Goal: Task Accomplishment & Management: Manage account settings

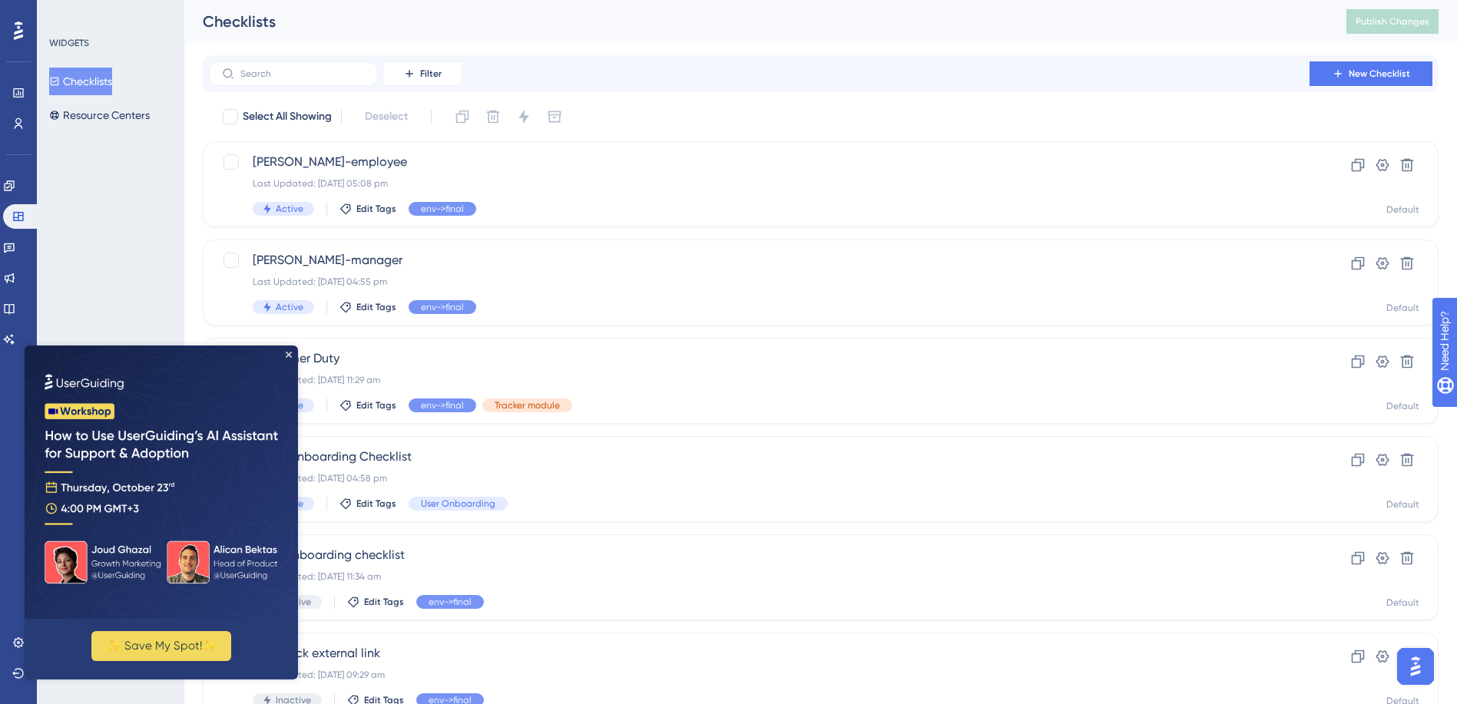
click at [120, 201] on div "WIDGETS Checklists Resource Centers" at bounding box center [110, 352] width 147 height 704
click at [289, 353] on icon "Close Preview" at bounding box center [289, 355] width 6 height 6
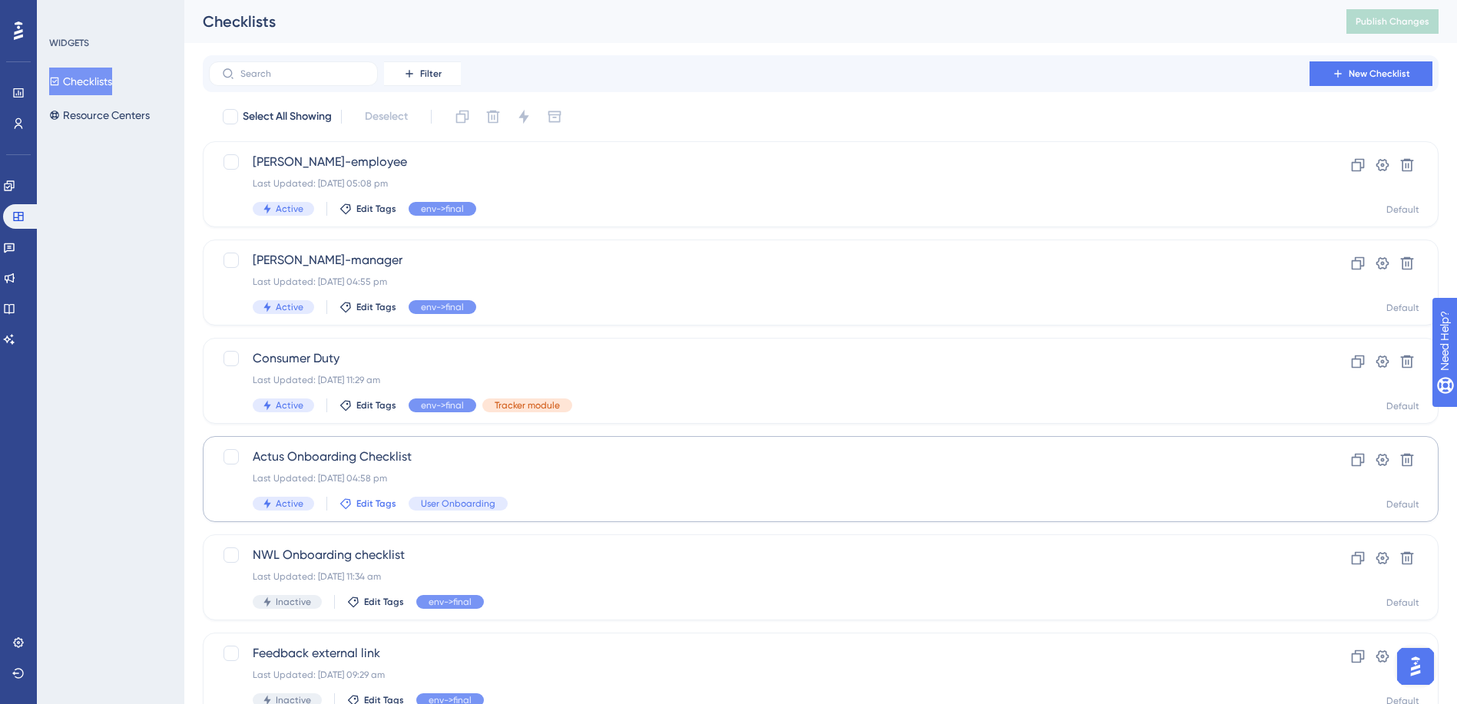
click at [371, 502] on span "Edit Tags" at bounding box center [376, 504] width 40 height 12
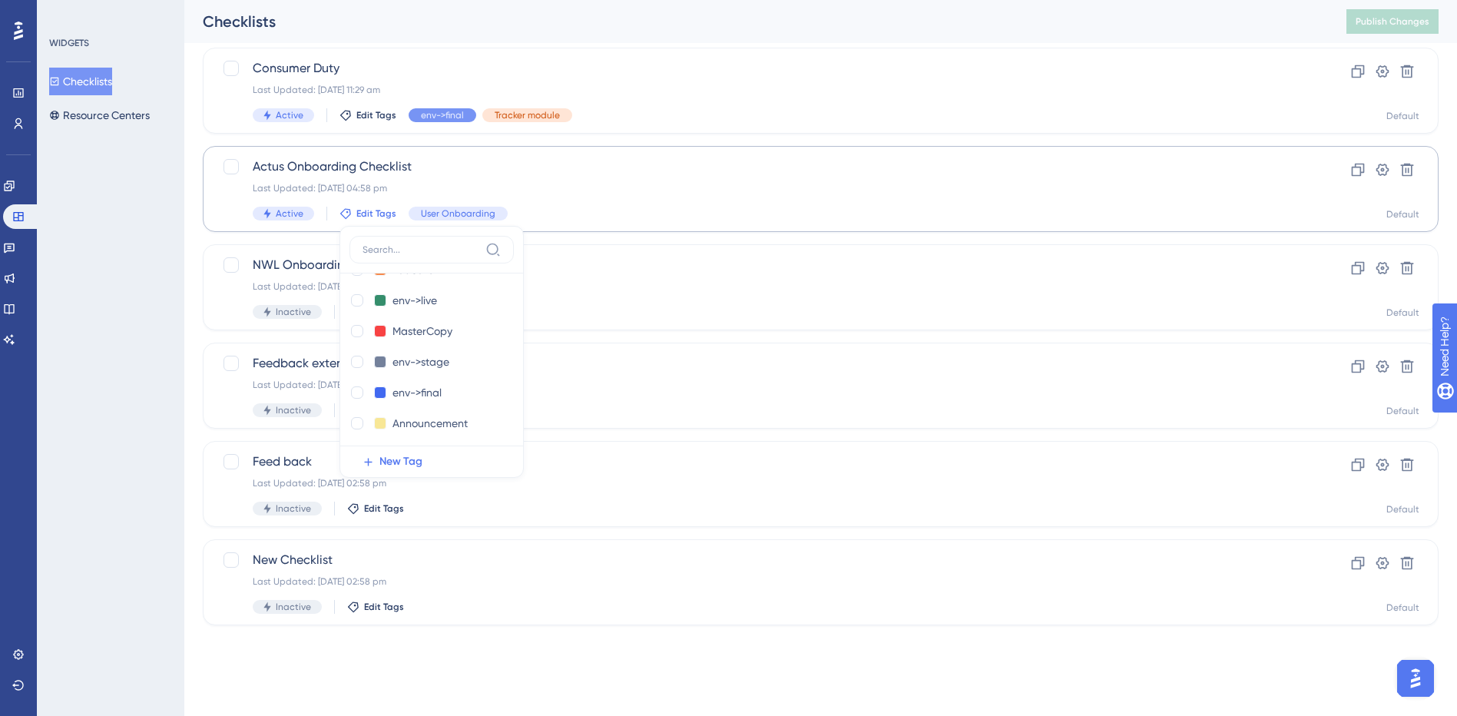
scroll to position [307, 0]
click at [359, 389] on div at bounding box center [357, 390] width 12 height 12
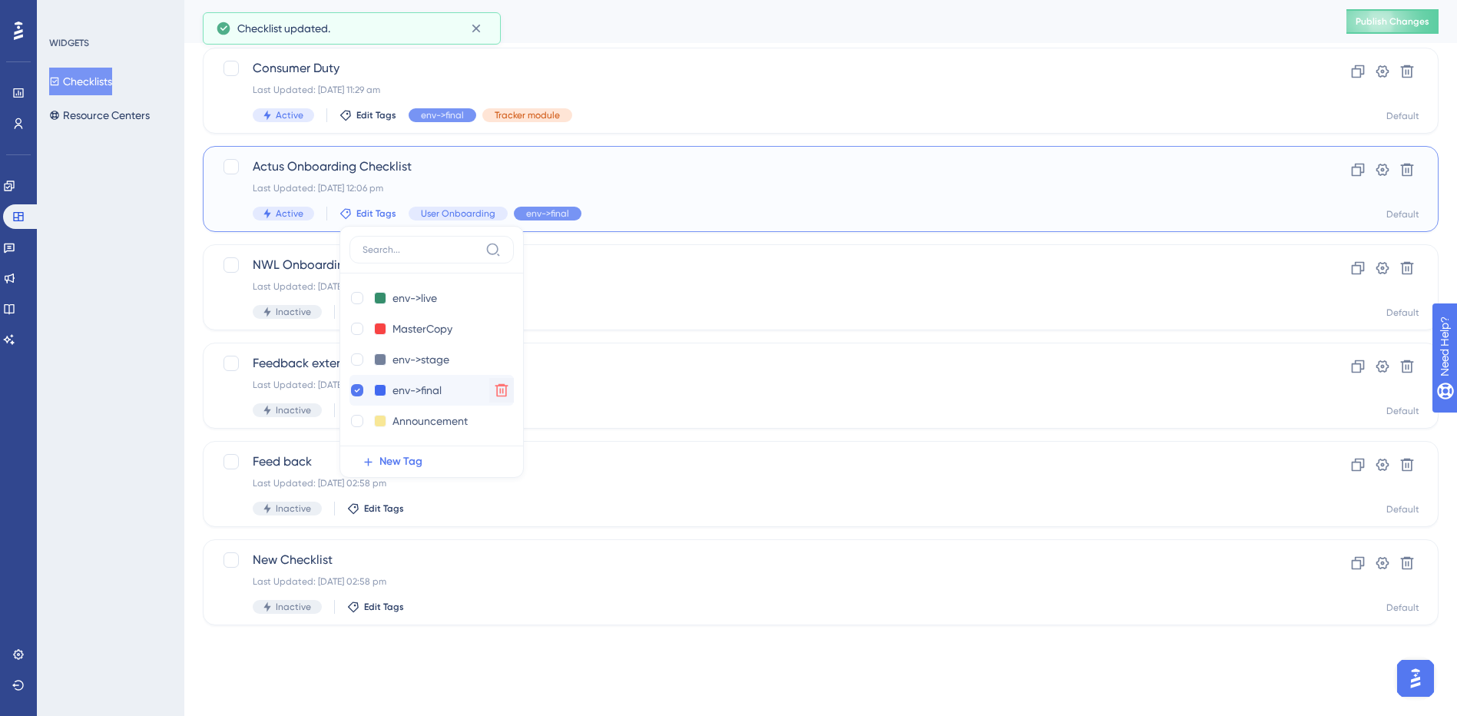
checkbox input "true"
click at [128, 230] on div "WIDGETS Checklists Resource Centers" at bounding box center [110, 358] width 147 height 716
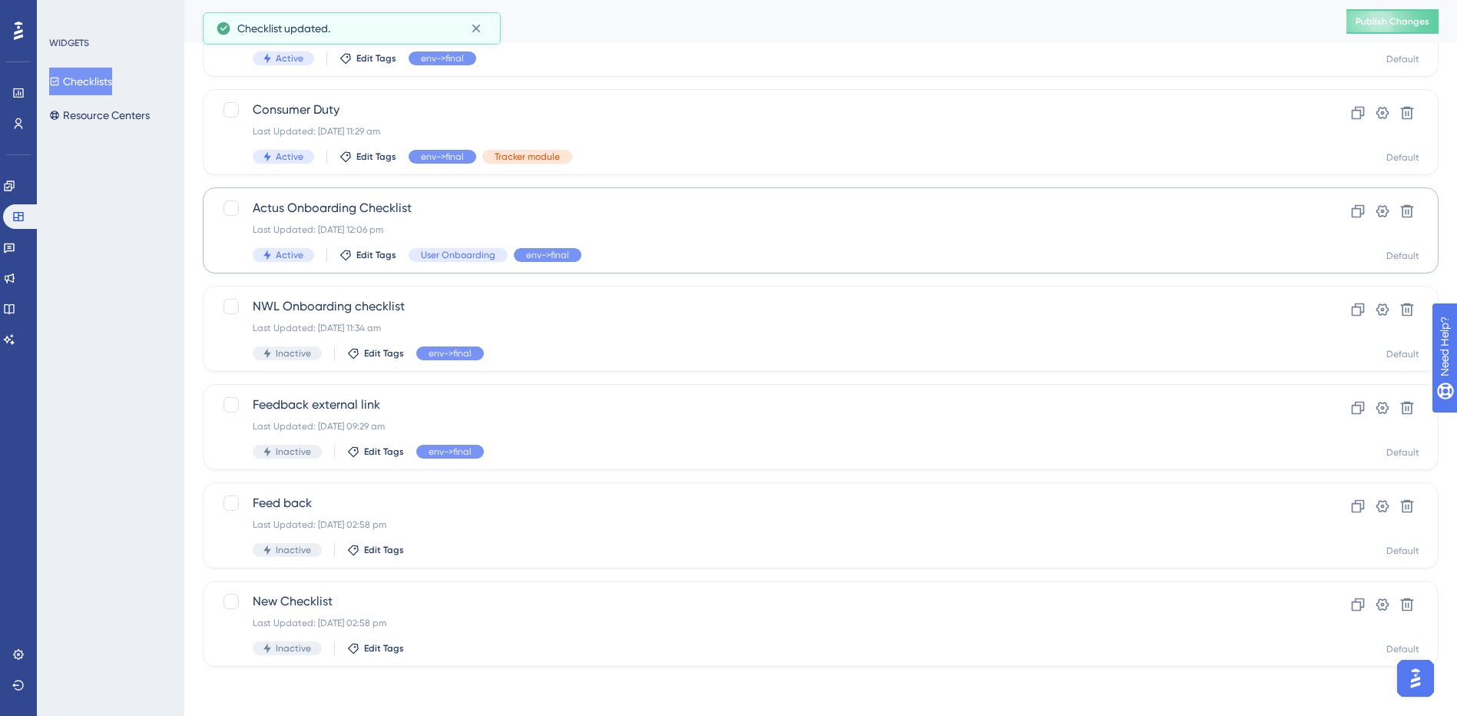
scroll to position [249, 0]
click at [287, 214] on span "Actus Onboarding Checklist" at bounding box center [759, 208] width 1013 height 18
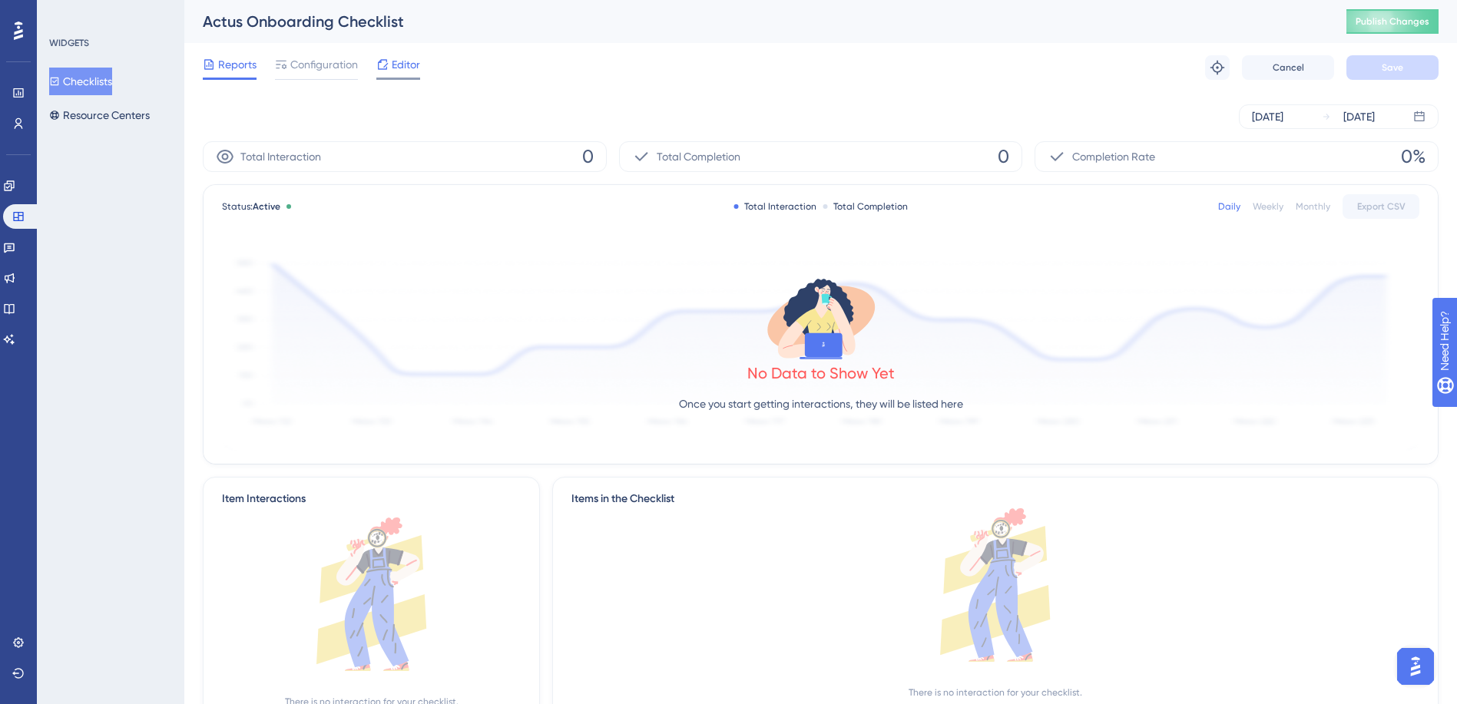
click at [402, 68] on span "Editor" at bounding box center [406, 64] width 28 height 18
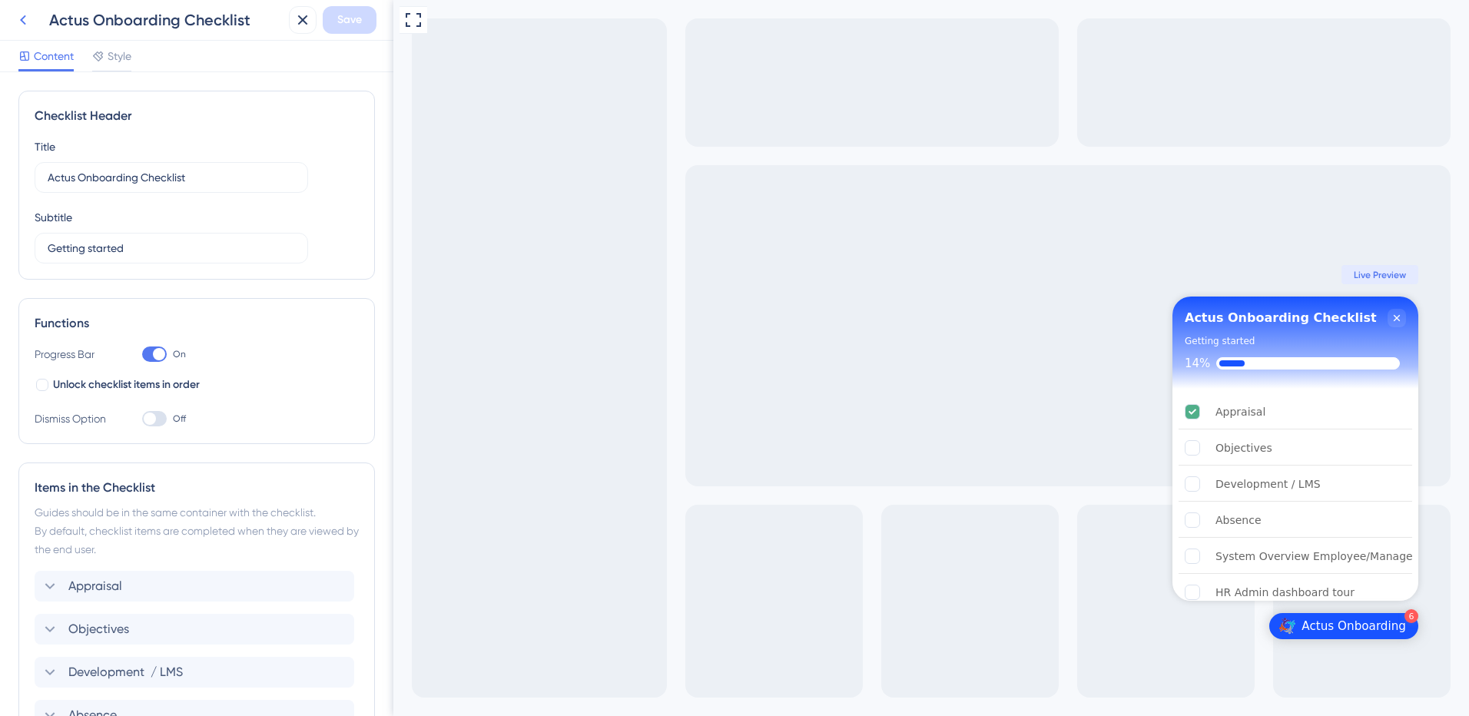
click at [25, 16] on icon at bounding box center [23, 20] width 6 height 10
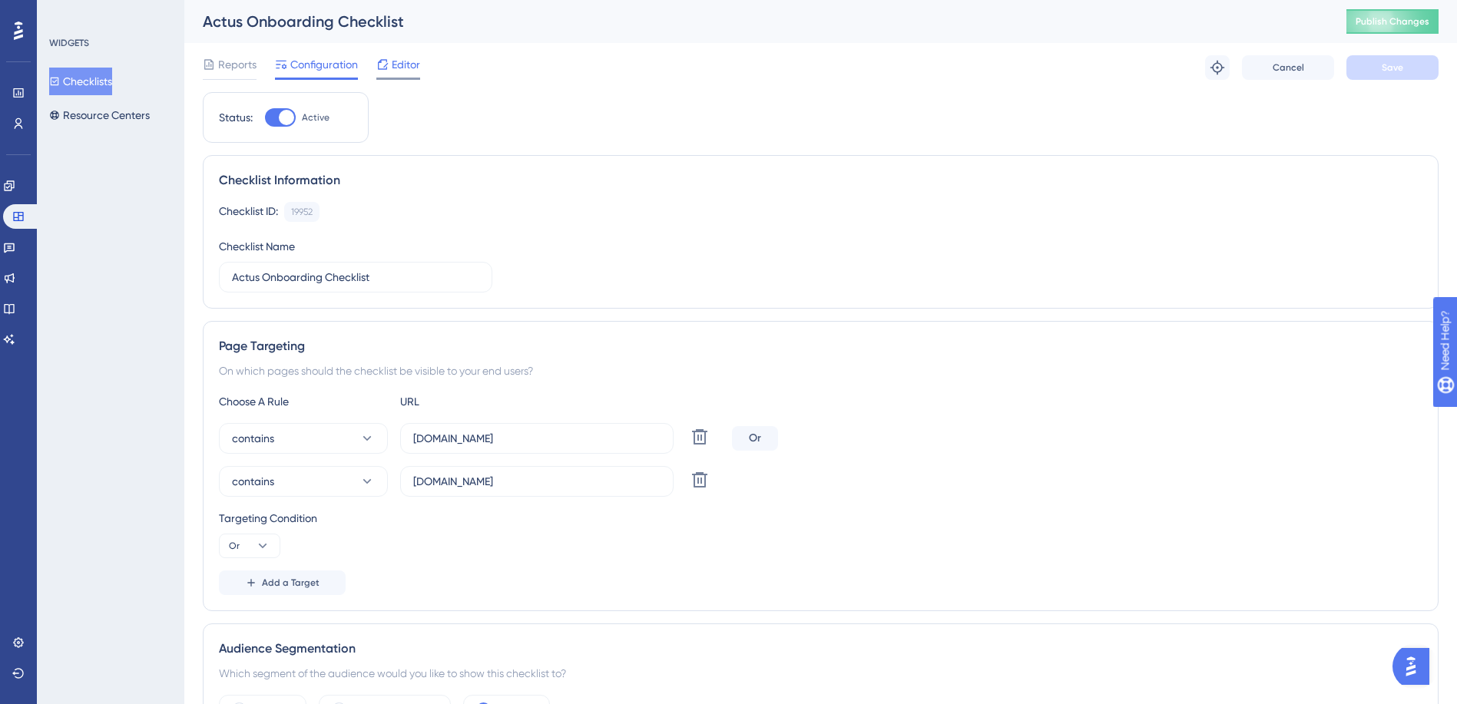
click at [411, 64] on span "Editor" at bounding box center [406, 64] width 28 height 18
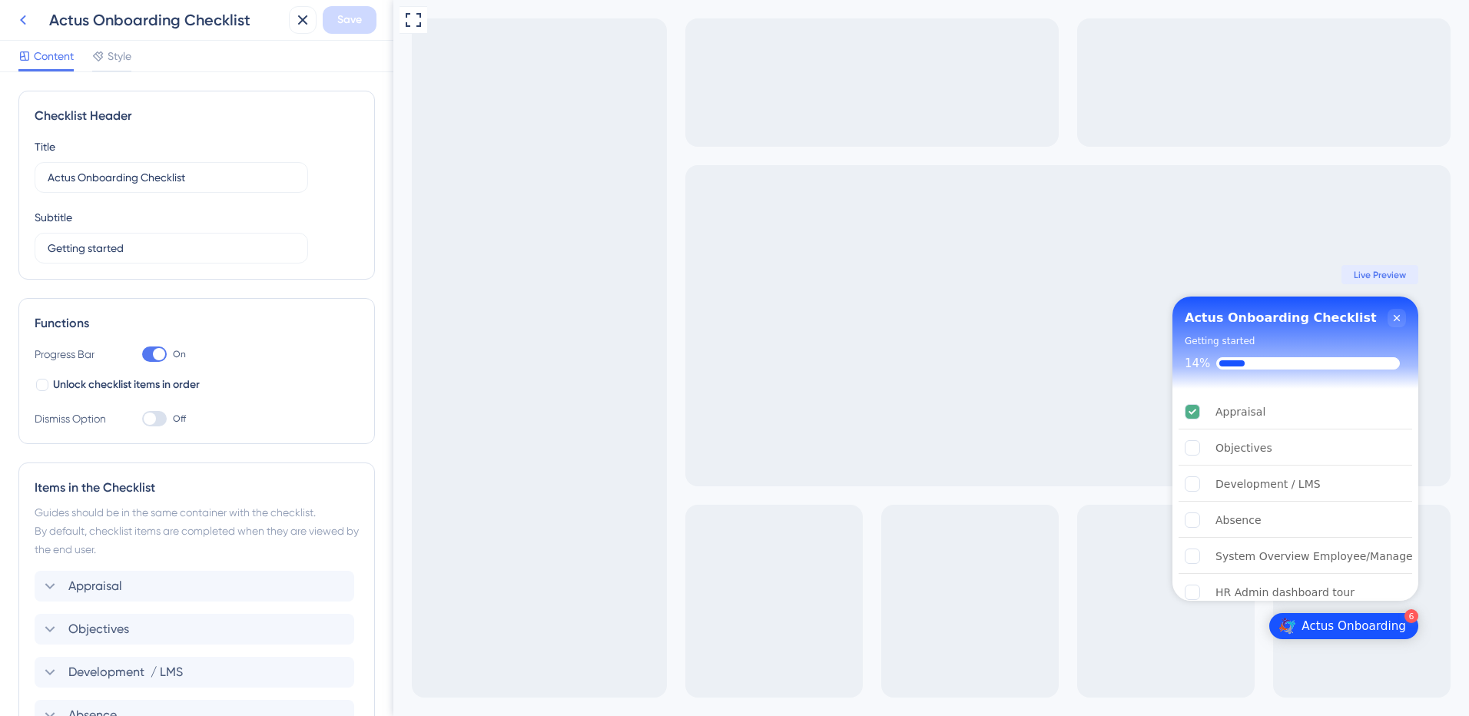
click at [19, 19] on icon at bounding box center [23, 20] width 18 height 18
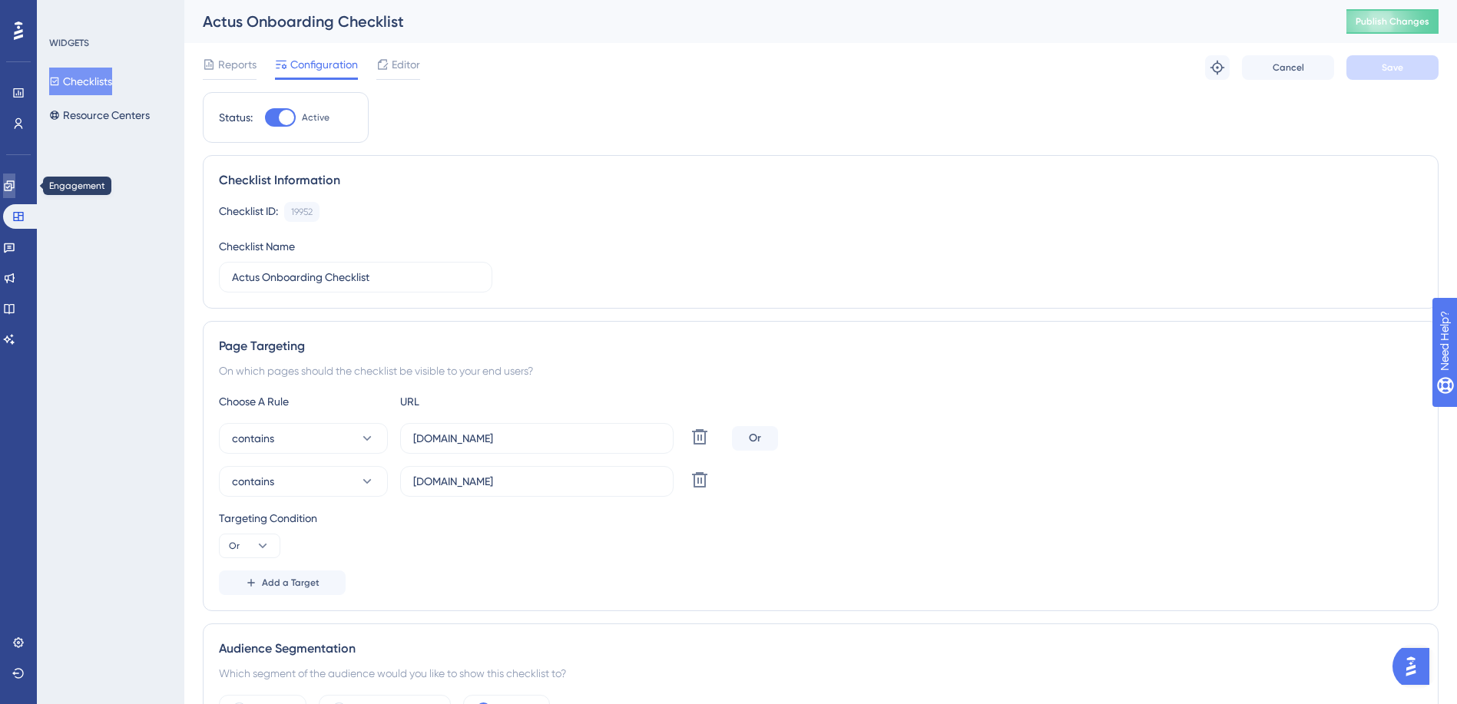
click at [14, 184] on icon at bounding box center [9, 186] width 10 height 10
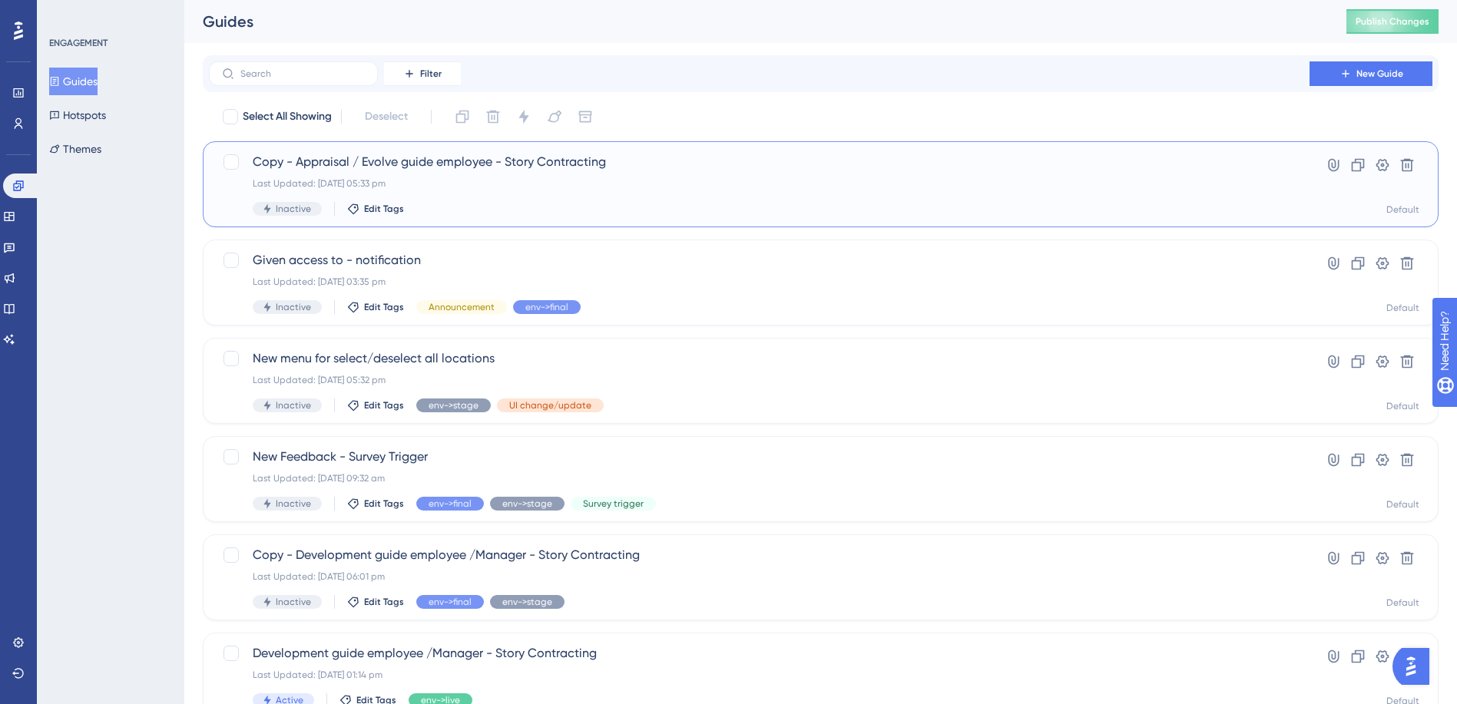
click at [443, 158] on span "Copy - Appraisal / Evolve guide employee - Story Contracting" at bounding box center [759, 162] width 1013 height 18
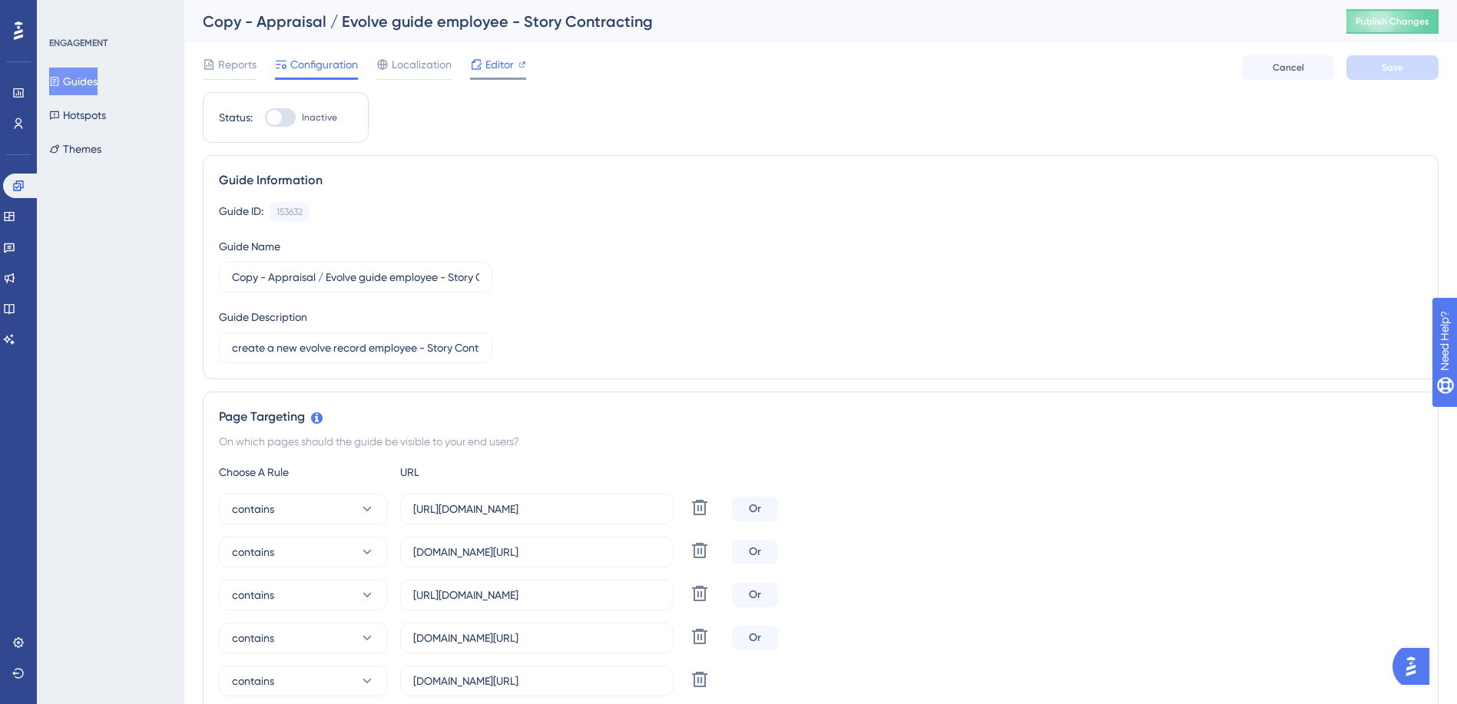
click at [486, 67] on span "Editor" at bounding box center [499, 64] width 28 height 18
